Goal: Task Accomplishment & Management: Use online tool/utility

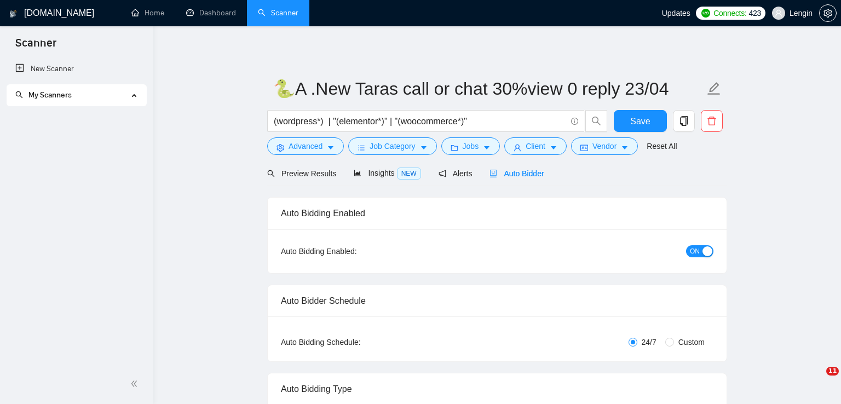
radio input "false"
radio input "true"
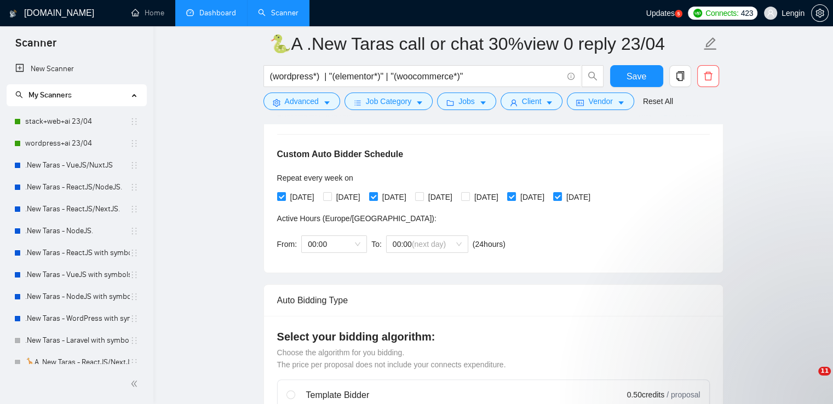
scroll to position [236, 0]
click at [219, 18] on link "Dashboard" at bounding box center [211, 12] width 50 height 9
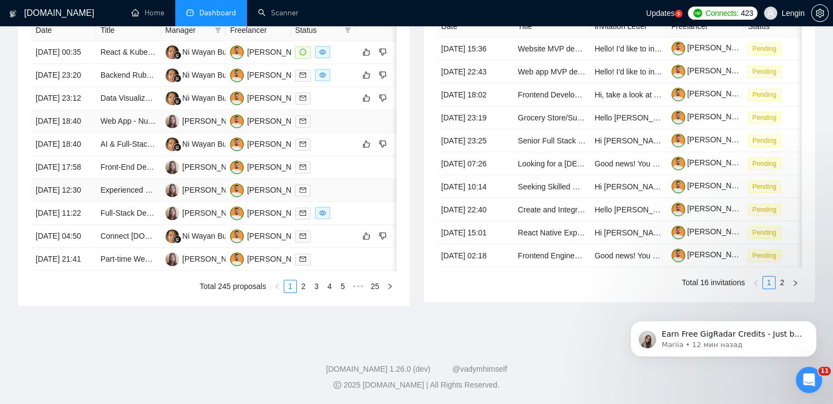
scroll to position [536, 0]
click at [305, 292] on link "2" at bounding box center [303, 286] width 12 height 12
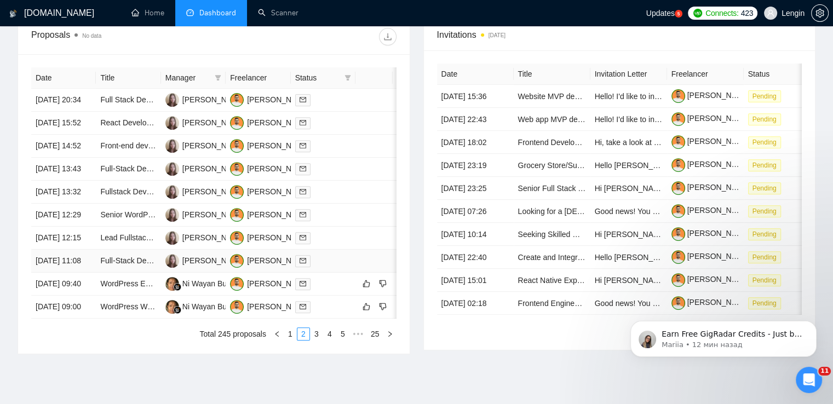
scroll to position [483, 0]
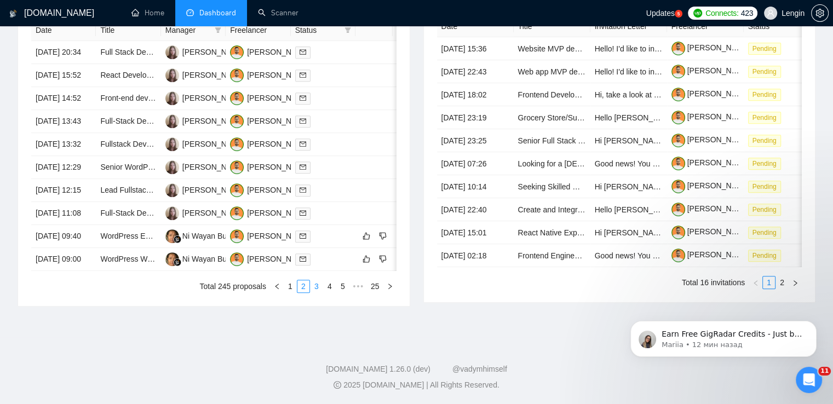
click at [318, 292] on link "3" at bounding box center [316, 286] width 12 height 12
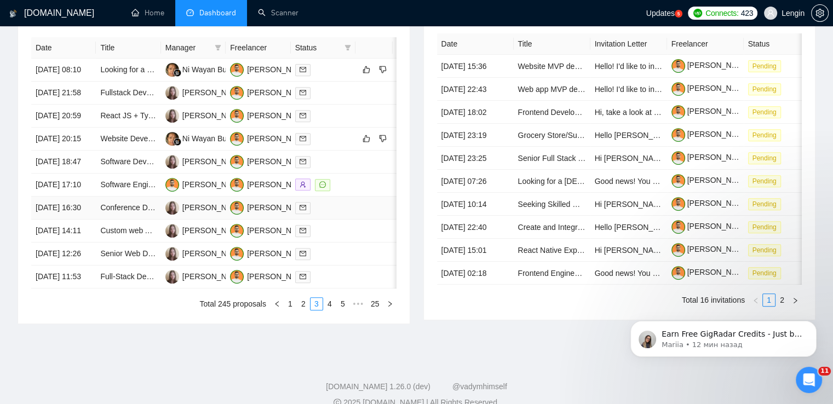
scroll to position [475, 0]
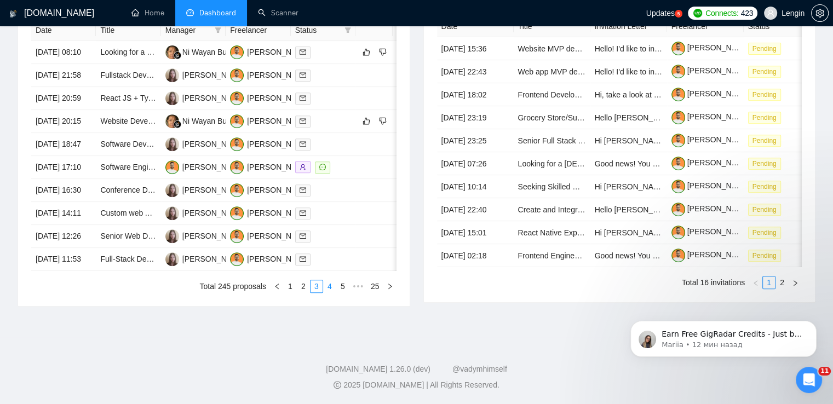
click at [329, 292] on link "4" at bounding box center [330, 286] width 12 height 12
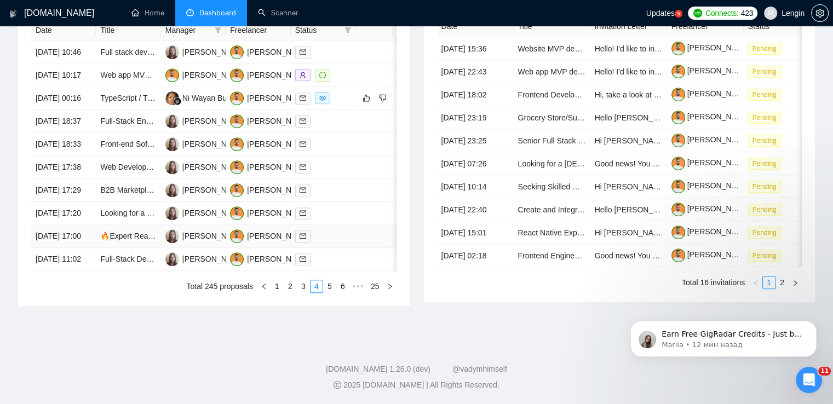
scroll to position [518, 0]
click at [327, 292] on link "5" at bounding box center [330, 286] width 12 height 12
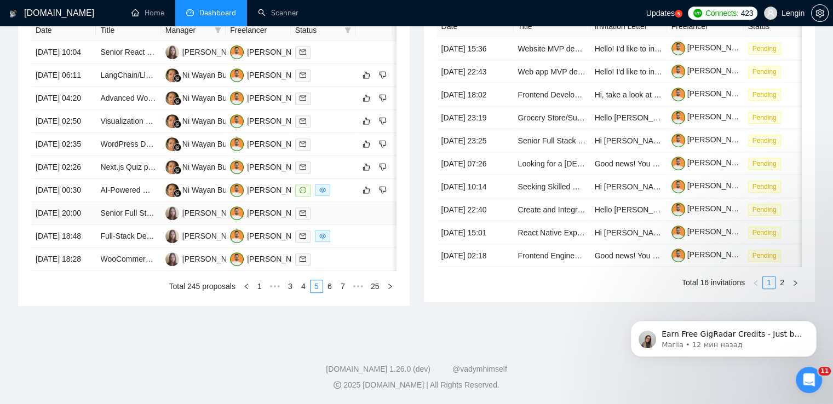
scroll to position [524, 0]
click at [259, 292] on link "1" at bounding box center [259, 286] width 12 height 12
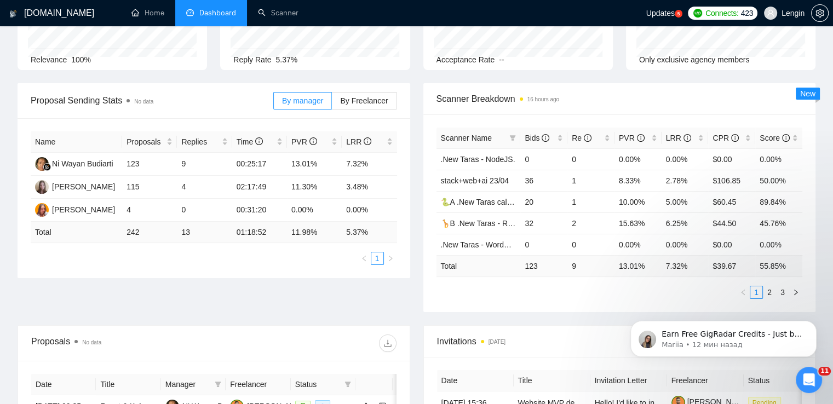
scroll to position [0, 0]
